Goal: Check status: Check status

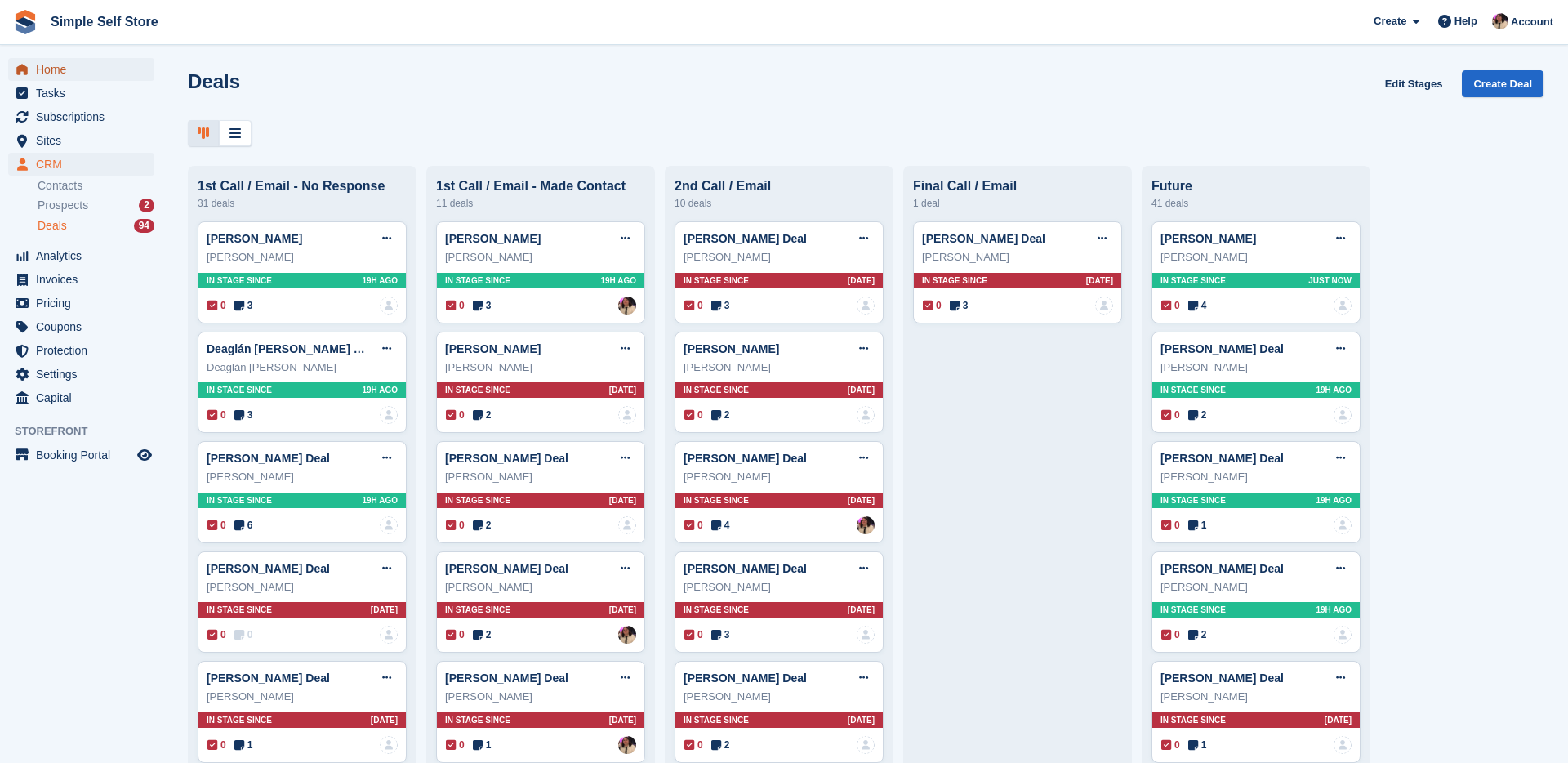
click at [57, 69] on span "Home" at bounding box center [85, 69] width 98 height 23
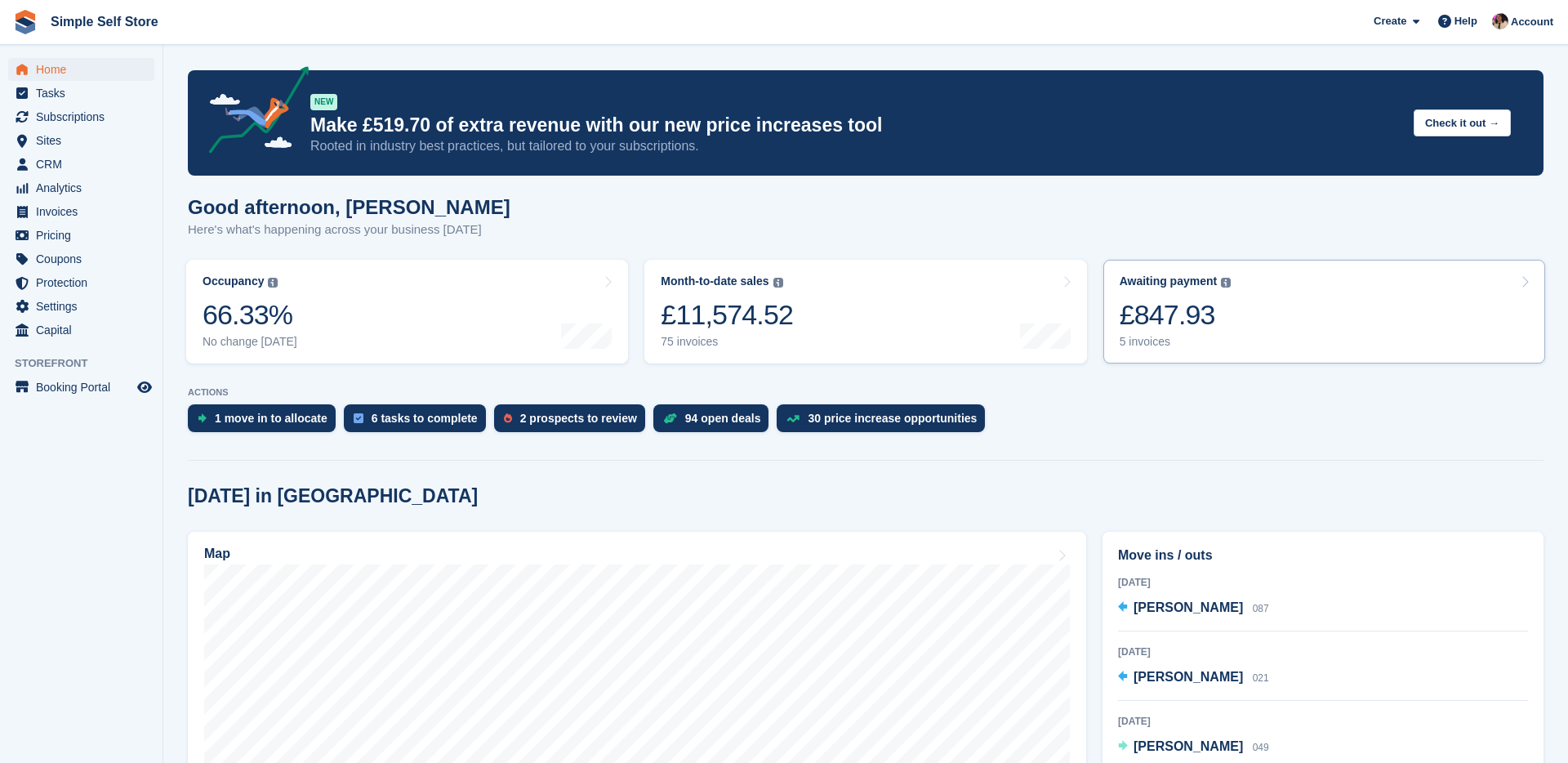
click at [1355, 322] on link "Awaiting payment The total outstanding balance on all open invoices. £847.93 5 …" at bounding box center [1324, 311] width 442 height 103
